Goal: Information Seeking & Learning: Check status

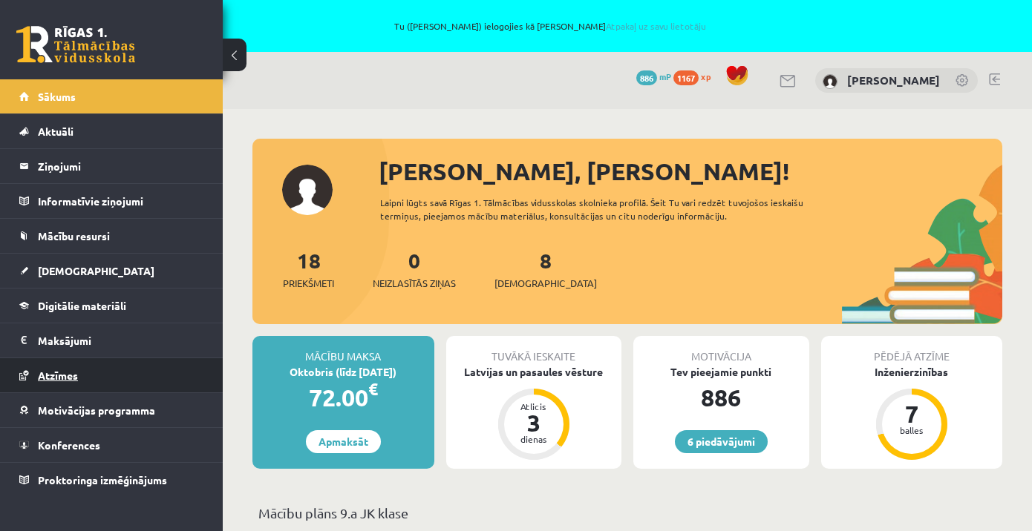
click at [67, 373] on span "Atzīmes" at bounding box center [58, 375] width 40 height 13
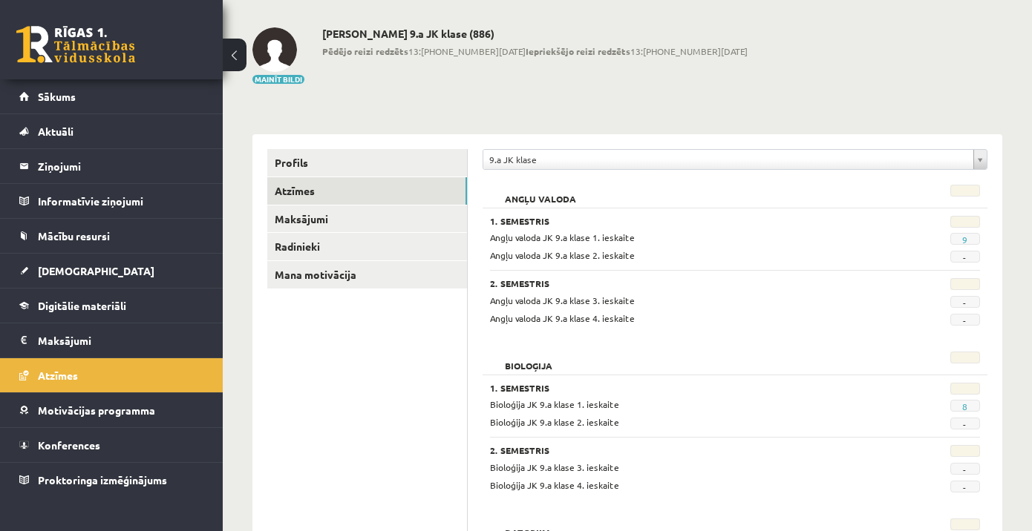
scroll to position [113, 0]
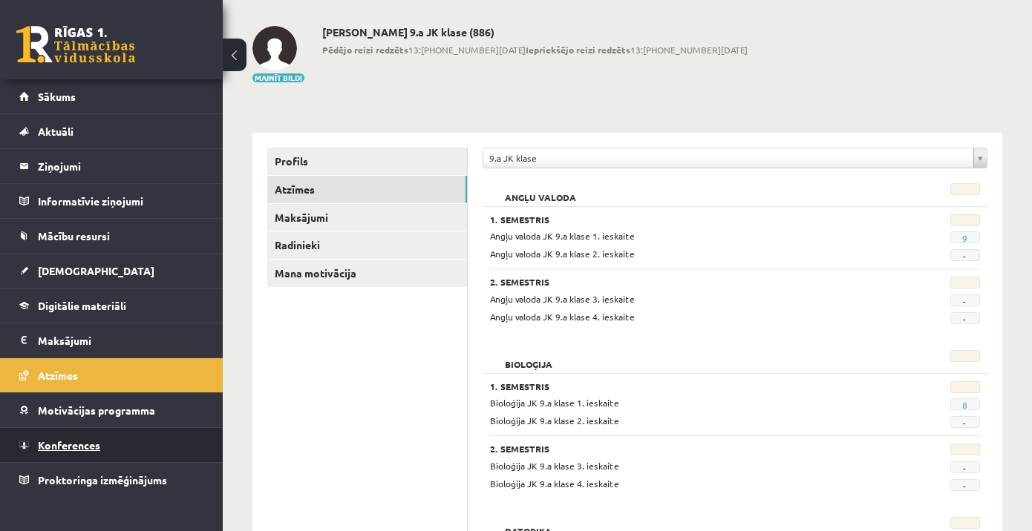
click at [71, 442] on span "Konferences" at bounding box center [69, 445] width 62 height 13
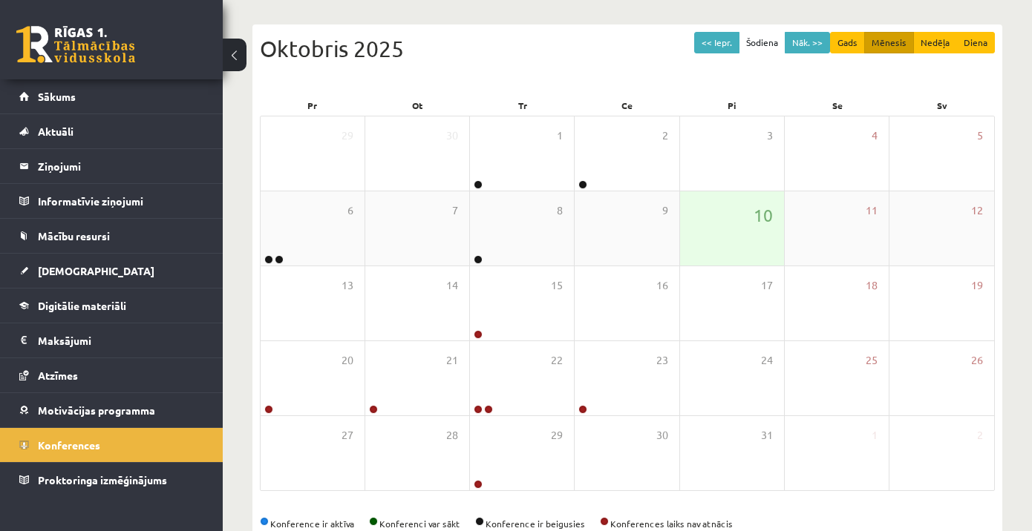
scroll to position [206, 0]
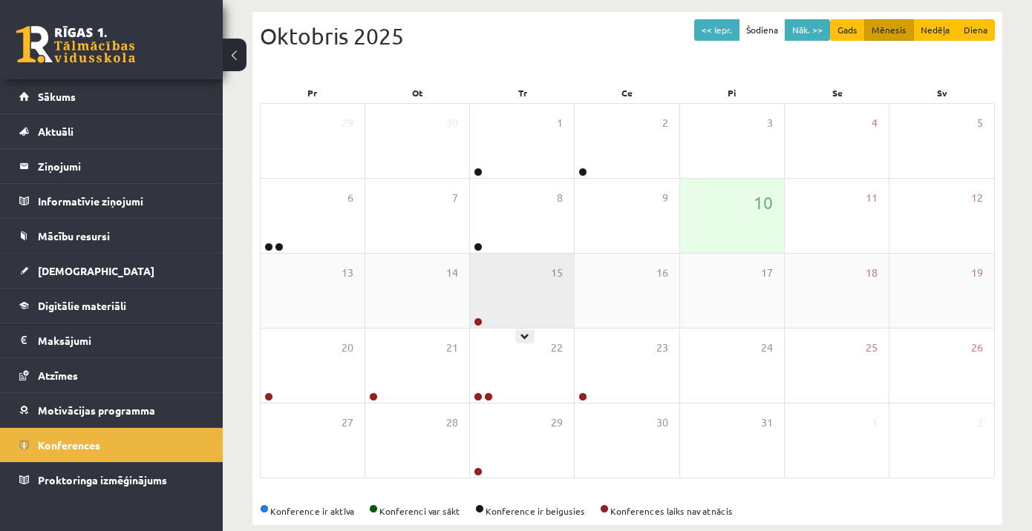
click at [526, 307] on div "15" at bounding box center [522, 291] width 104 height 74
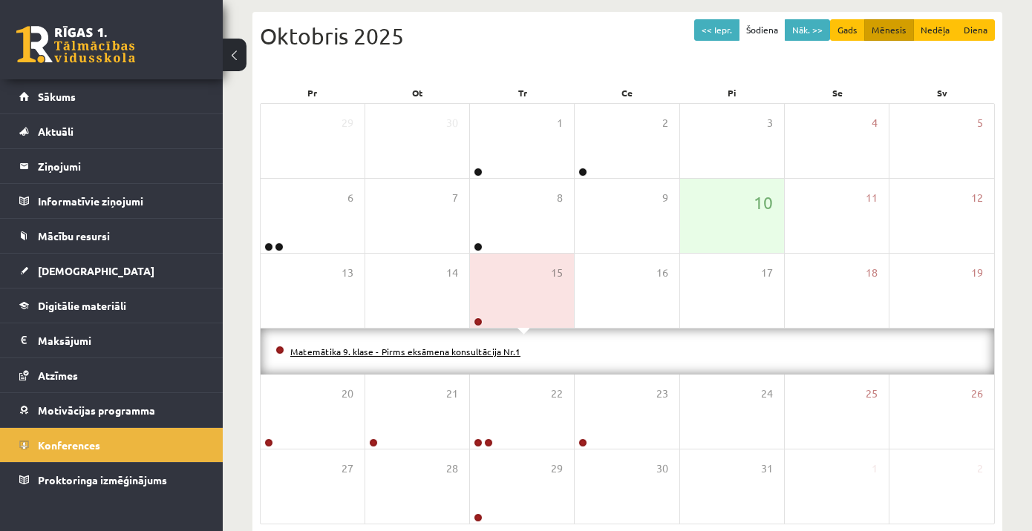
click at [457, 353] on link "Matemātika 9. klase - Pirms eksāmena konsultācija Nr.1" at bounding box center [405, 352] width 230 height 12
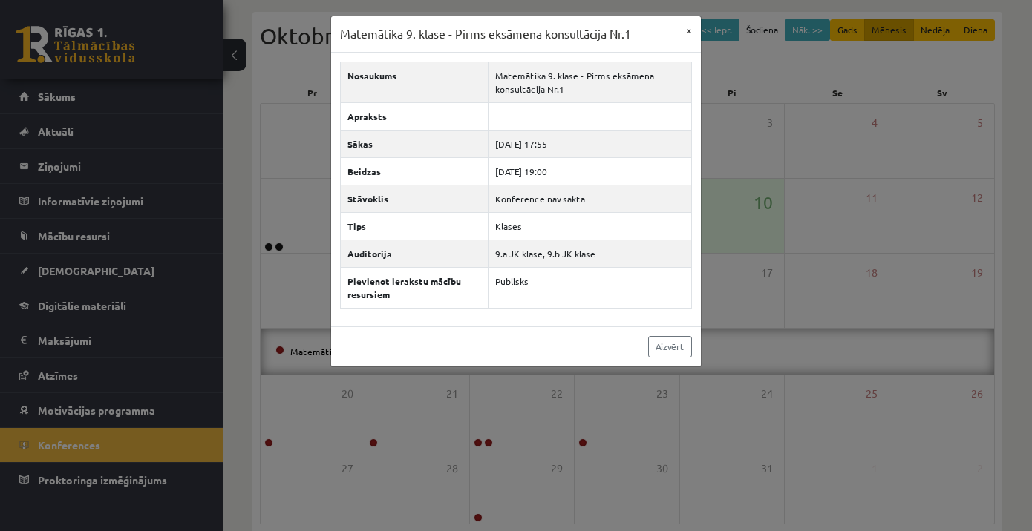
click at [690, 30] on button "×" at bounding box center [689, 30] width 24 height 28
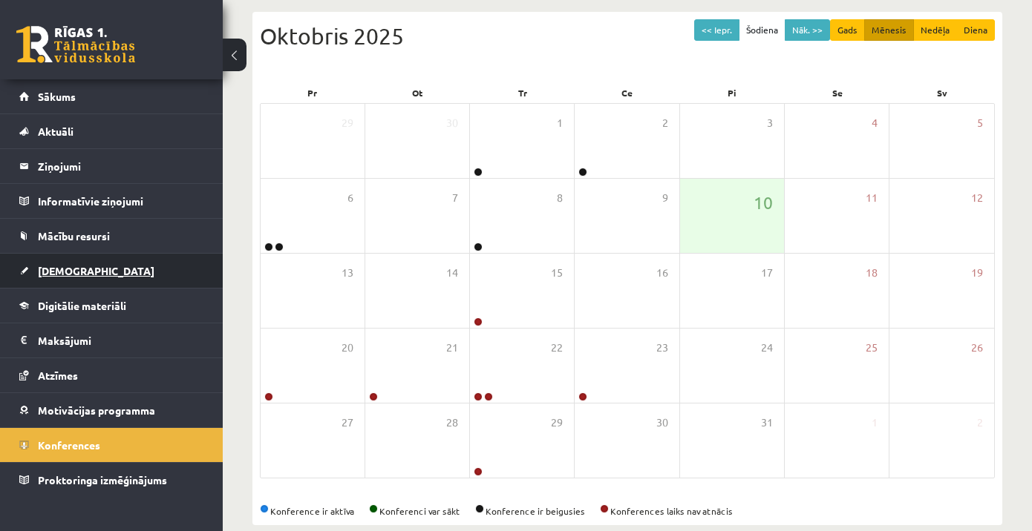
click at [64, 276] on span "[DEMOGRAPHIC_DATA]" at bounding box center [96, 270] width 117 height 13
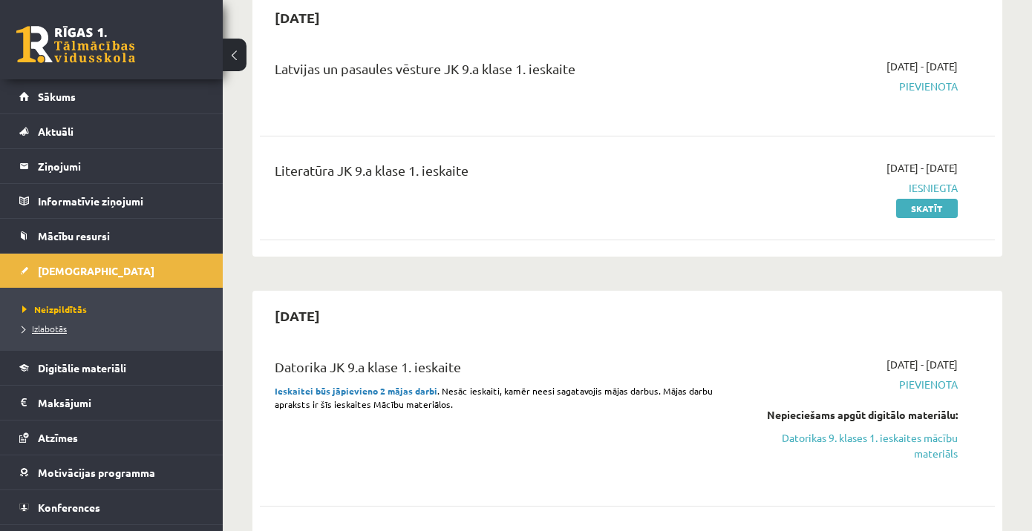
click at [49, 329] on span "Izlabotās" at bounding box center [44, 329] width 45 height 12
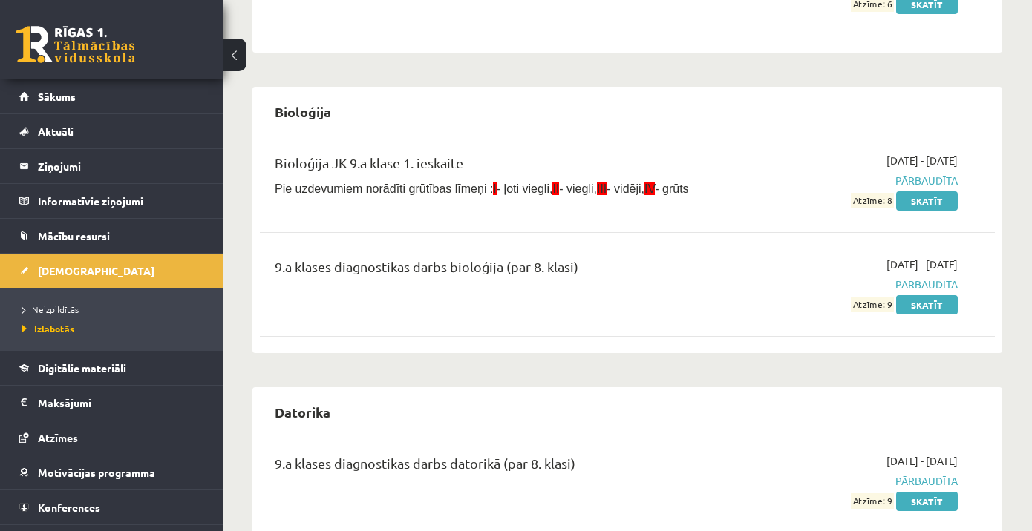
scroll to position [412, 0]
click at [932, 203] on link "Skatīt" at bounding box center [927, 201] width 62 height 19
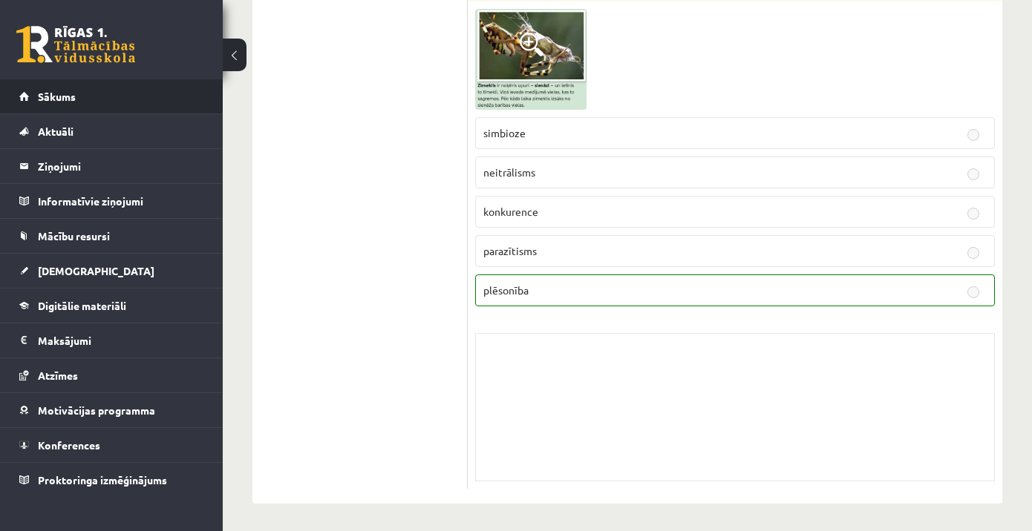
scroll to position [1468, 0]
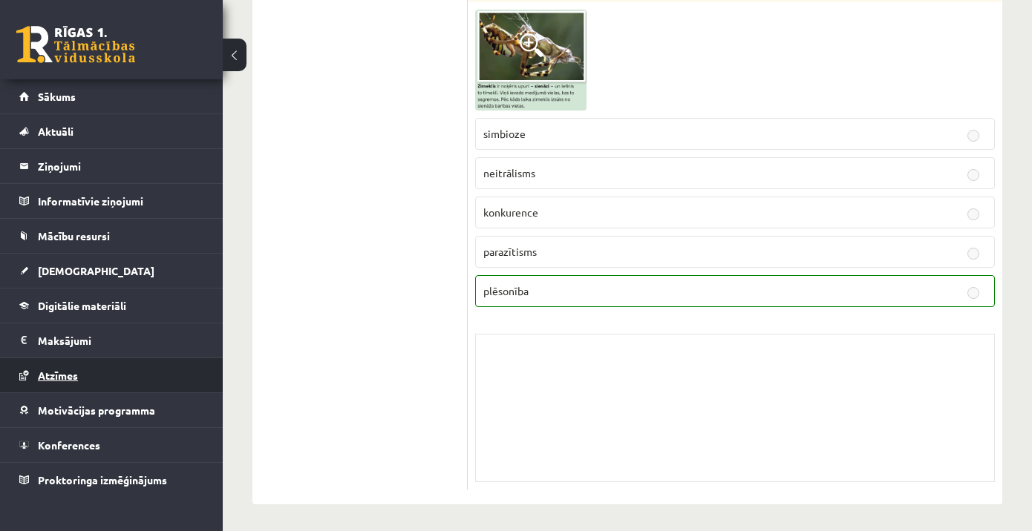
click at [47, 377] on span "Atzīmes" at bounding box center [58, 375] width 40 height 13
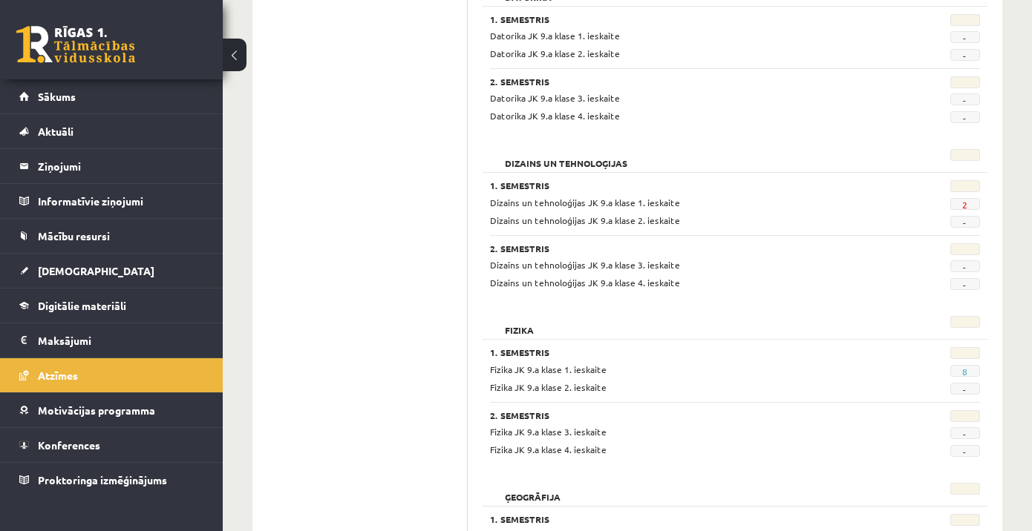
scroll to position [644, 0]
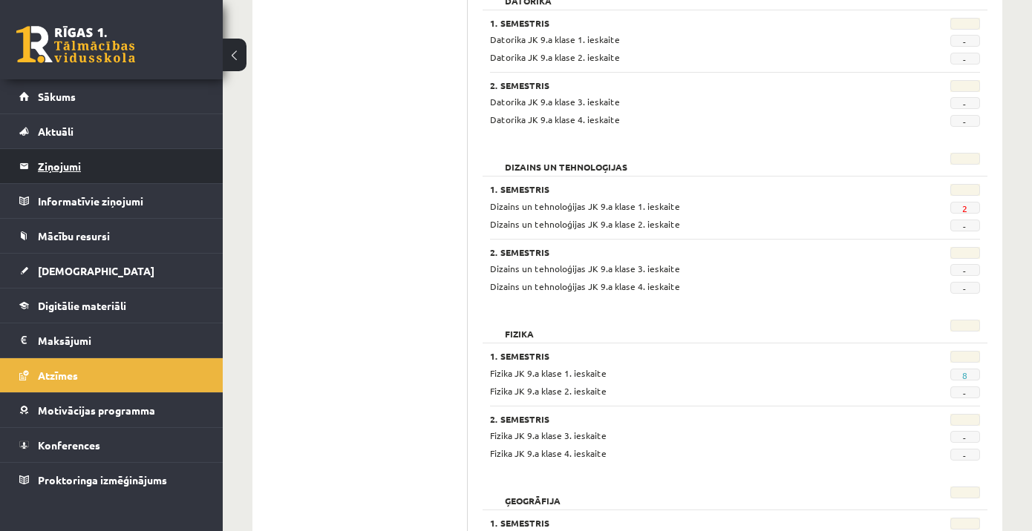
click at [58, 167] on legend "Ziņojumi 0" at bounding box center [121, 166] width 166 height 34
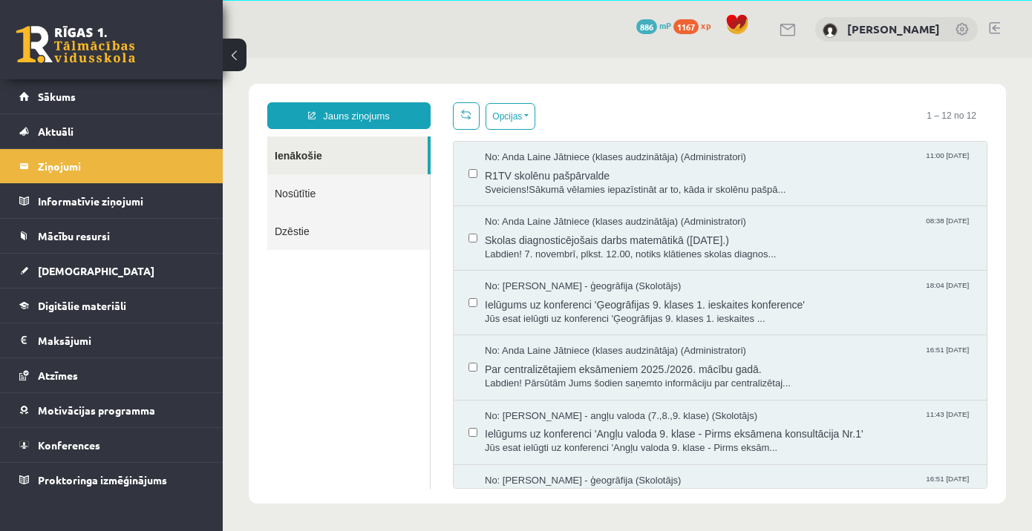
click at [304, 196] on link "Nosūtītie" at bounding box center [348, 193] width 163 height 38
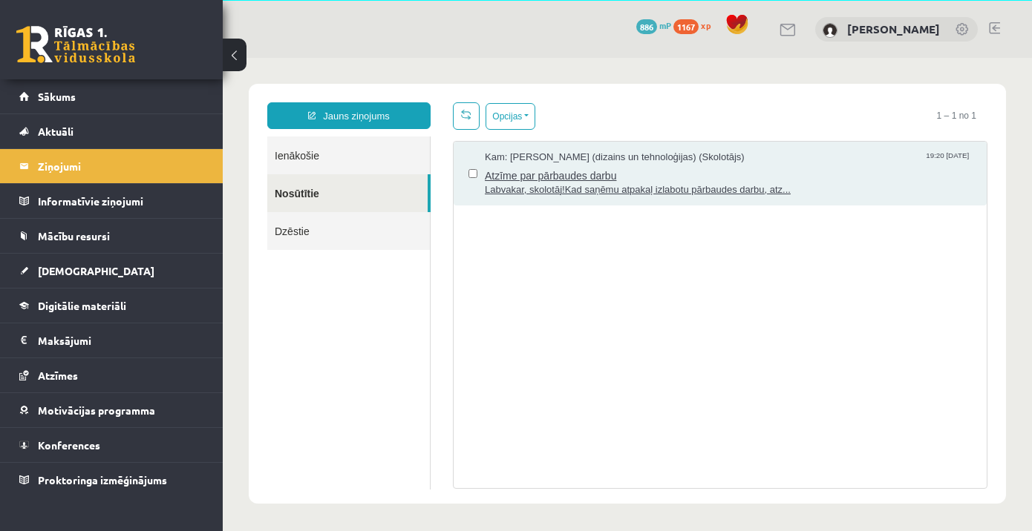
click at [557, 189] on span "Labvakar, skolotāj!Kad saņēmu atpakaļ izlabotu pārbaudes darbu, atz..." at bounding box center [728, 190] width 487 height 14
